Goal: Information Seeking & Learning: Learn about a topic

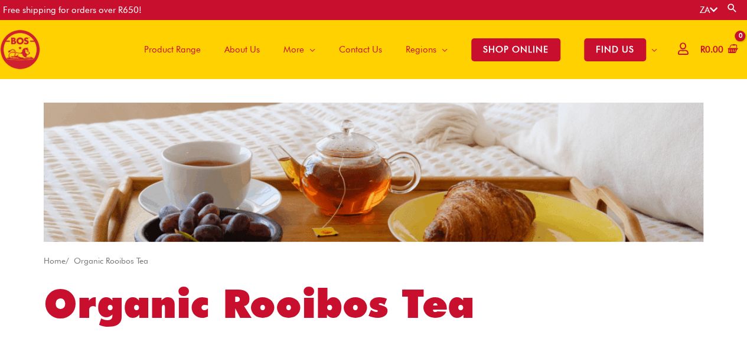
click at [248, 47] on span "About Us" at bounding box center [241, 49] width 35 height 35
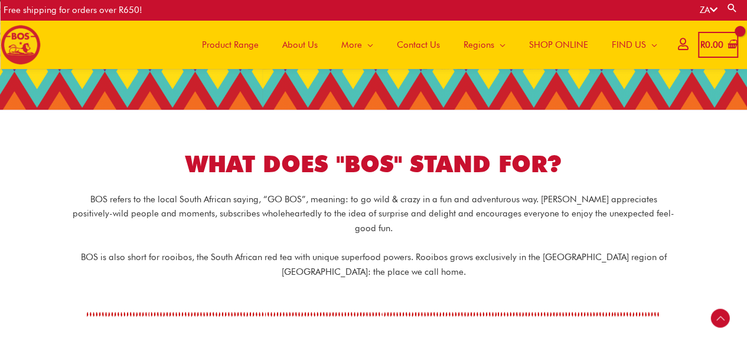
scroll to position [186, 0]
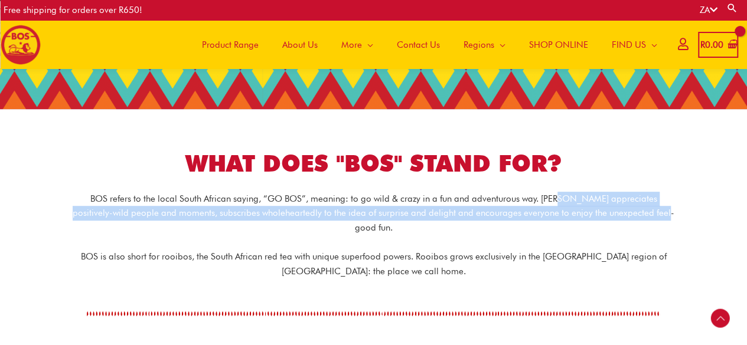
drag, startPoint x: 547, startPoint y: 198, endPoint x: 649, endPoint y: 207, distance: 103.1
click at [649, 207] on p "BOS refers to the local South African saying, “GO BOS”, meaning: to go wild & c…" at bounding box center [374, 214] width 602 height 44
copy p "appreciates positively-wild people and moments, subscribes wholeheartedly to th…"
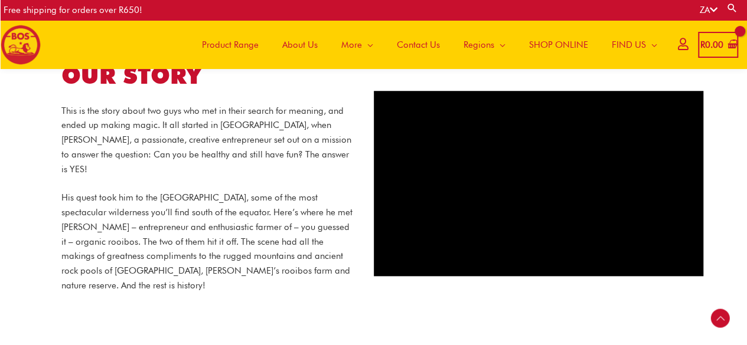
scroll to position [506, 0]
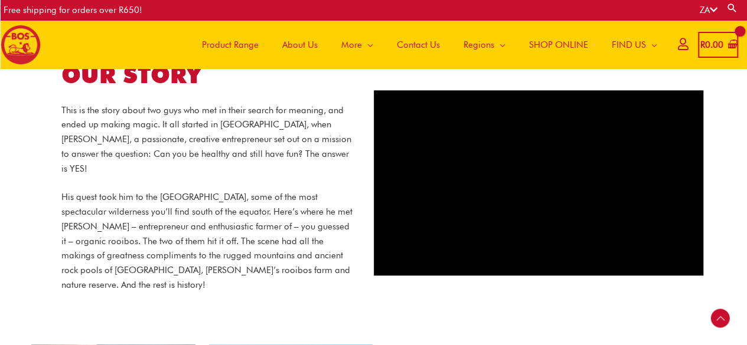
click at [239, 42] on span "Product Range" at bounding box center [230, 44] width 57 height 35
